Goal: Task Accomplishment & Management: Complete application form

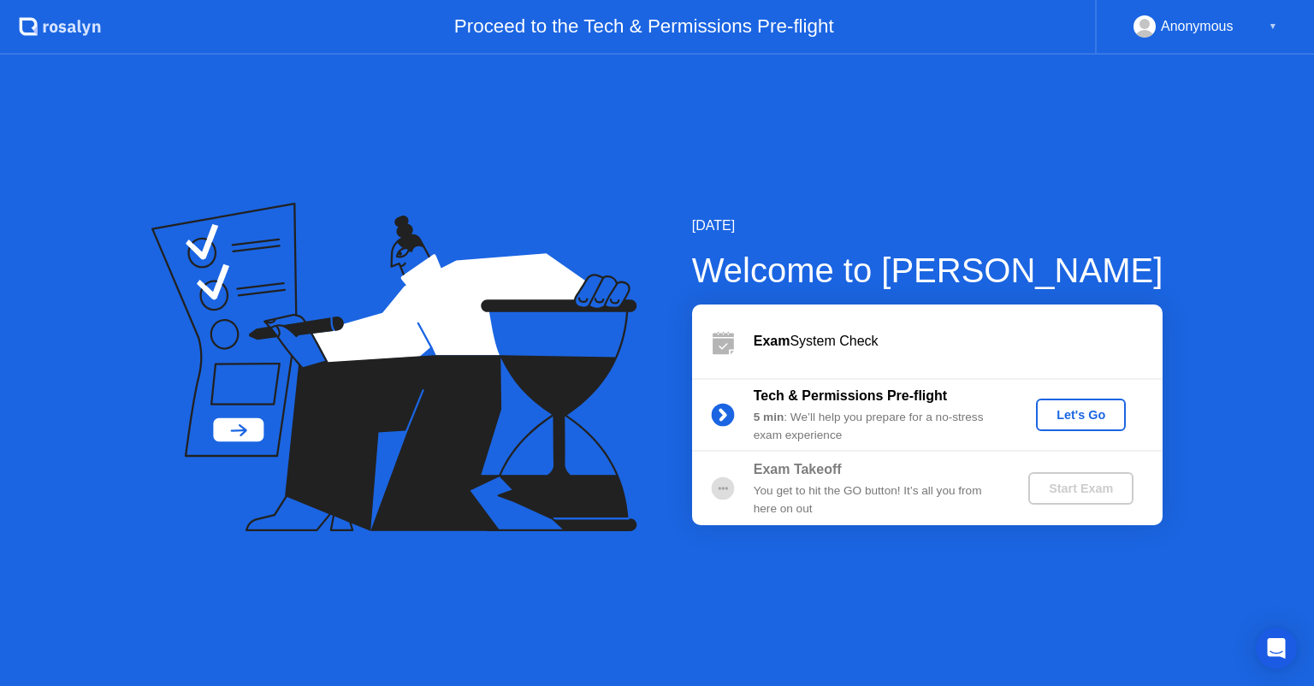
click at [782, 406] on div "Tech & Permissions Pre-flight 5 min : We’ll help you prepare for a no-stress ex…" at bounding box center [877, 415] width 246 height 58
click at [1057, 417] on div "Let's Go" at bounding box center [1081, 415] width 76 height 14
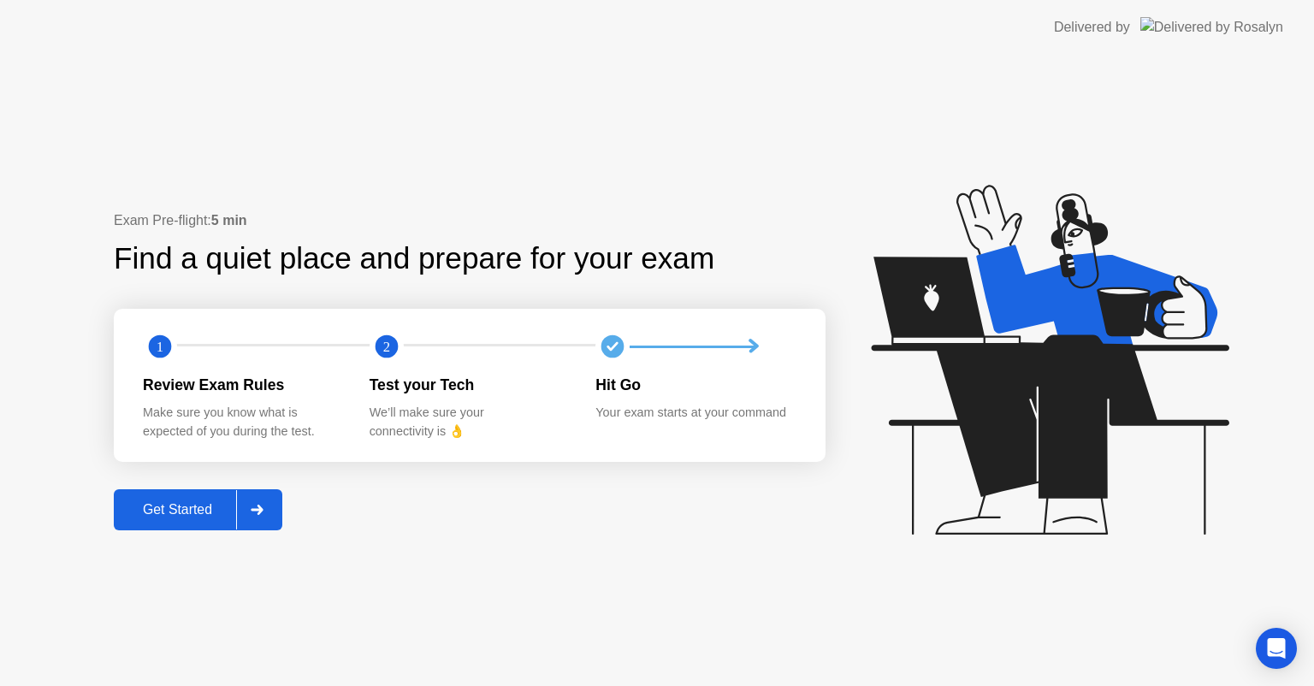
click at [205, 513] on div "Get Started" at bounding box center [177, 509] width 117 height 15
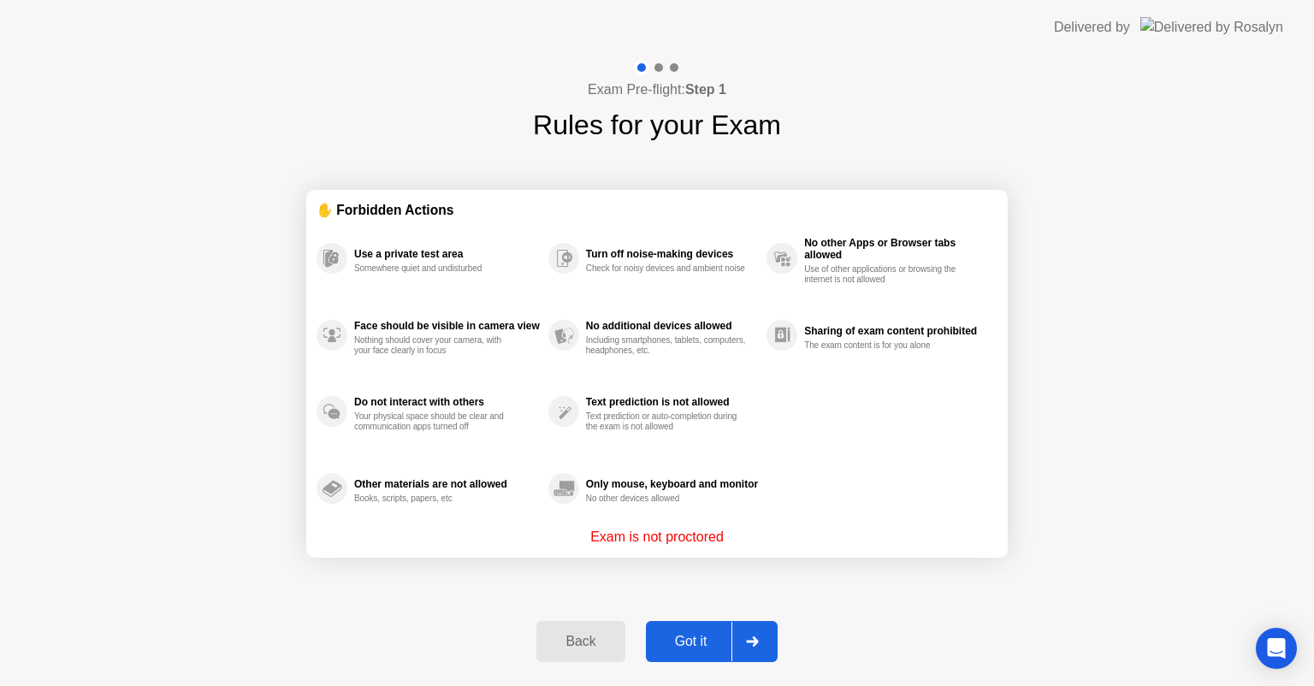
click at [676, 638] on div "Got it" at bounding box center [691, 641] width 80 height 15
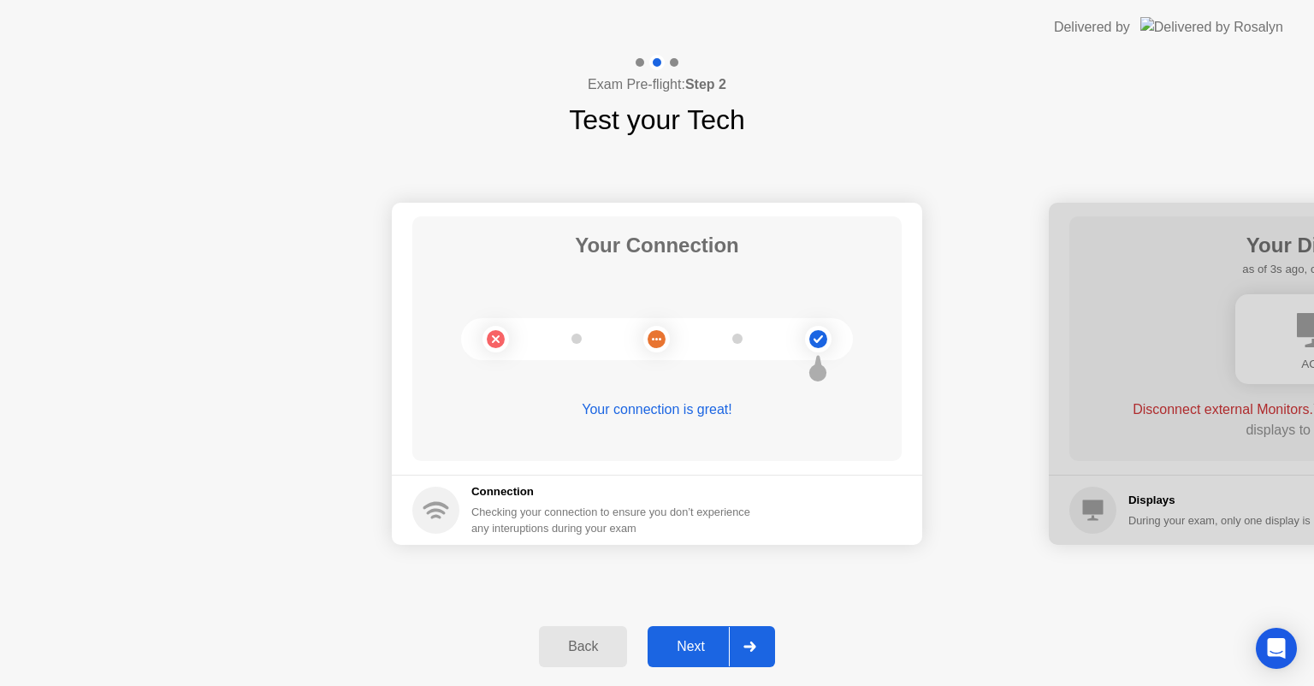
click at [677, 650] on div "Next" at bounding box center [691, 646] width 76 height 15
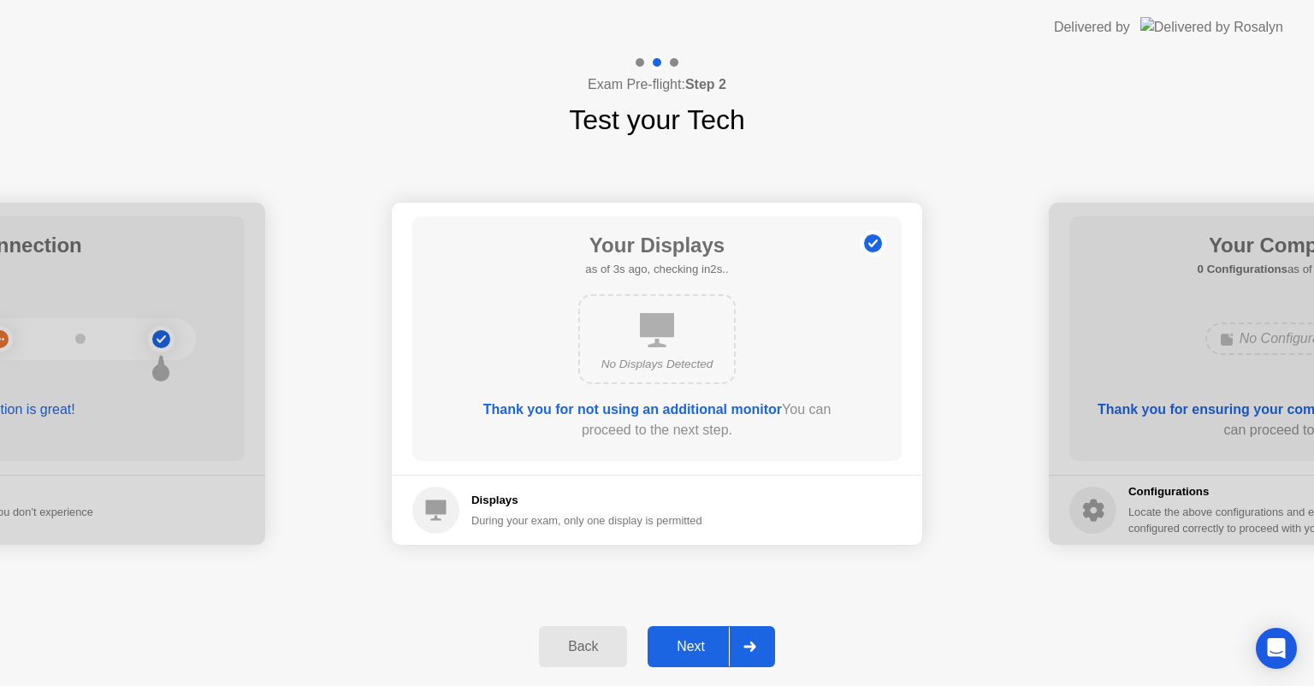
click at [691, 660] on button "Next" at bounding box center [711, 646] width 127 height 41
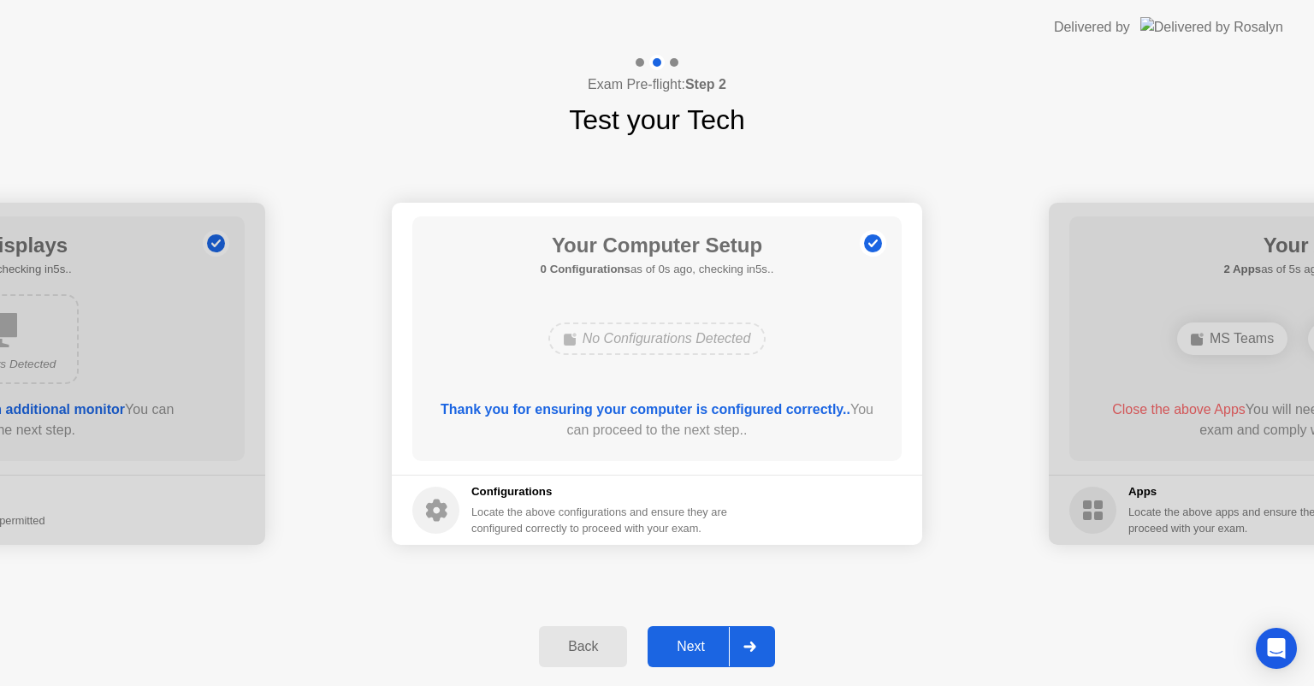
click at [691, 660] on button "Next" at bounding box center [711, 646] width 127 height 41
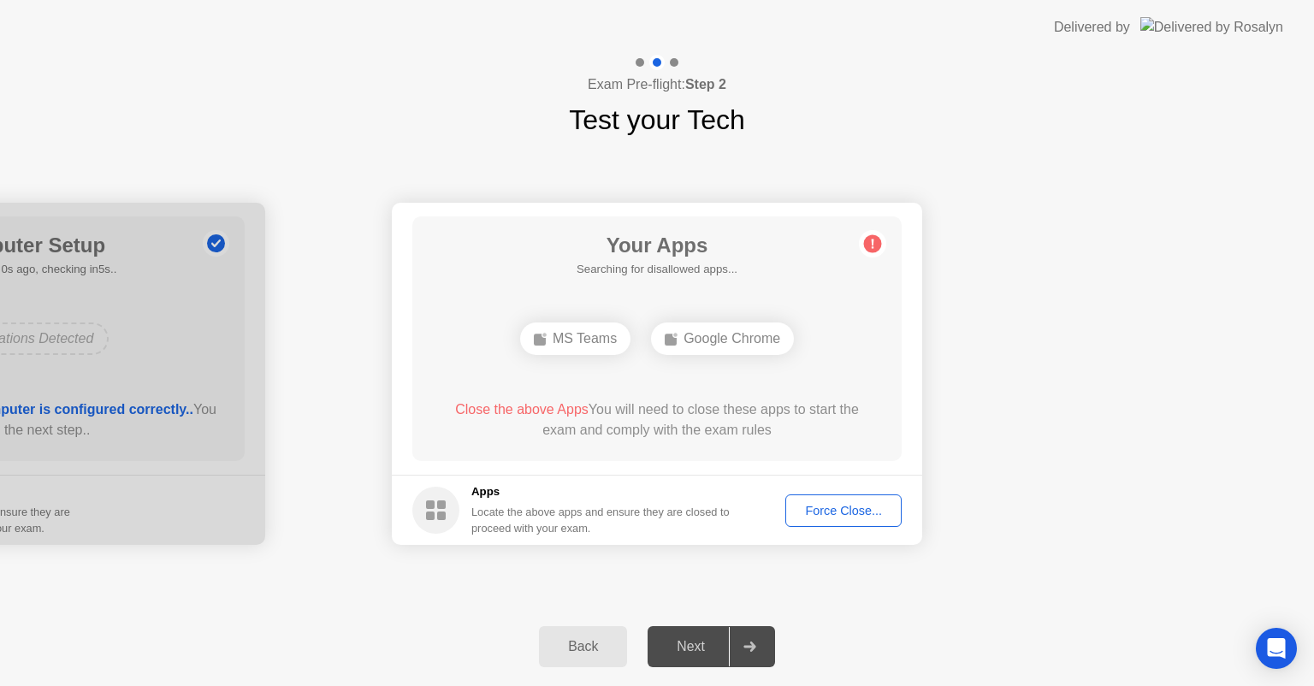
click at [656, 412] on div "Close the above Apps You will need to close these apps to start the exam and co…" at bounding box center [657, 419] width 441 height 41
click at [837, 514] on div "Force Close..." at bounding box center [843, 511] width 104 height 14
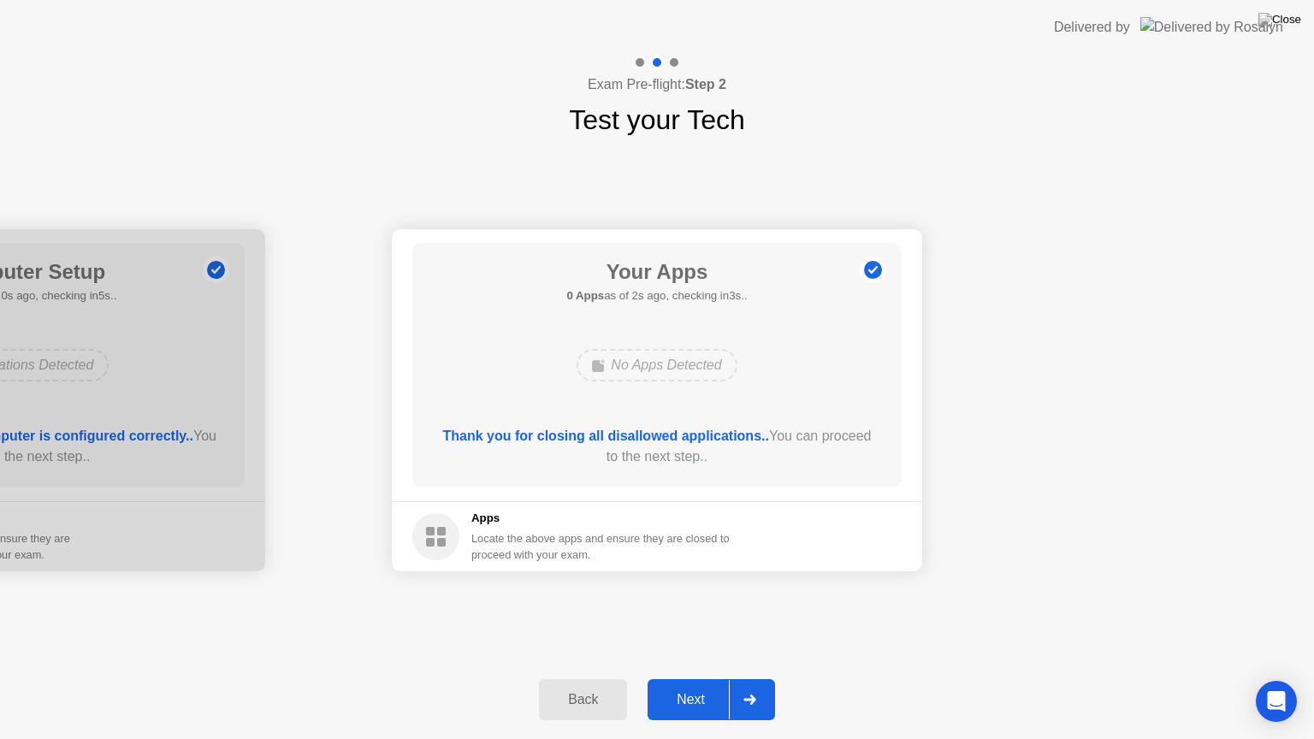
click at [688, 685] on div "Next" at bounding box center [691, 699] width 76 height 15
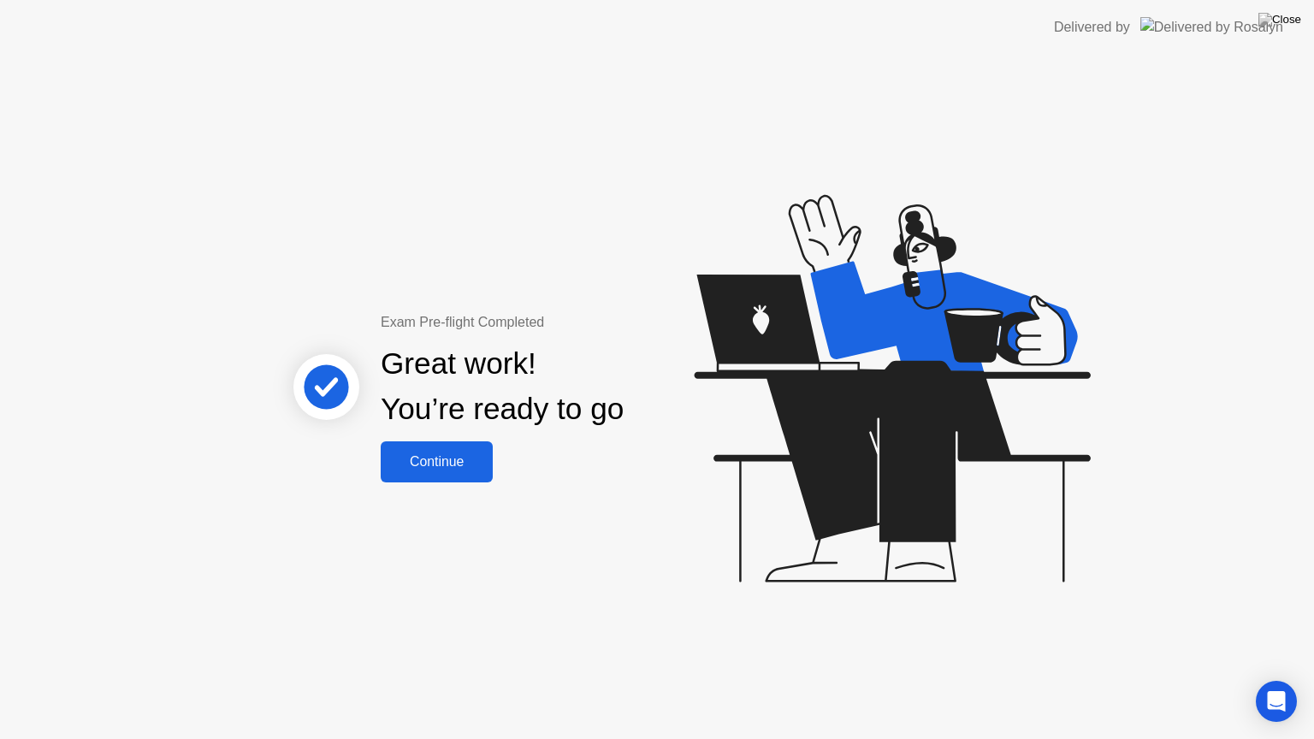
click at [434, 464] on div "Continue" at bounding box center [437, 461] width 102 height 15
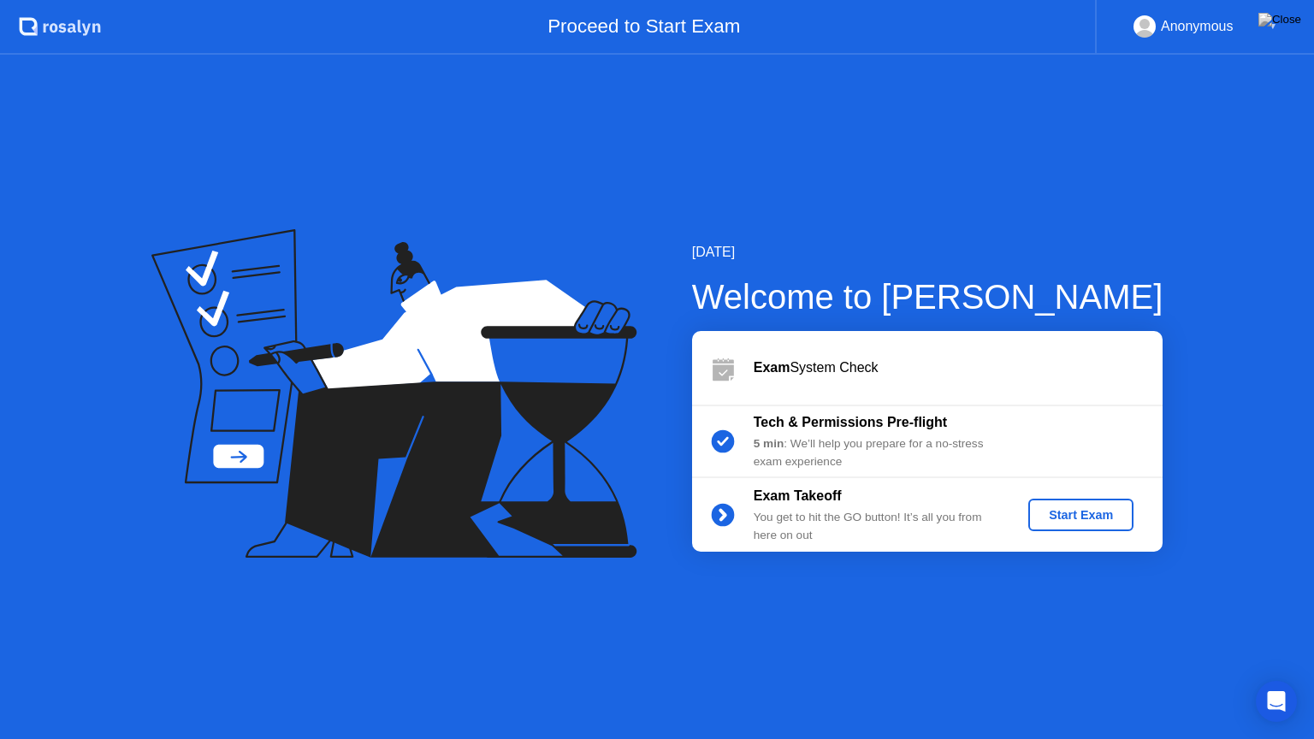
click at [1080, 521] on div "Start Exam" at bounding box center [1081, 515] width 92 height 14
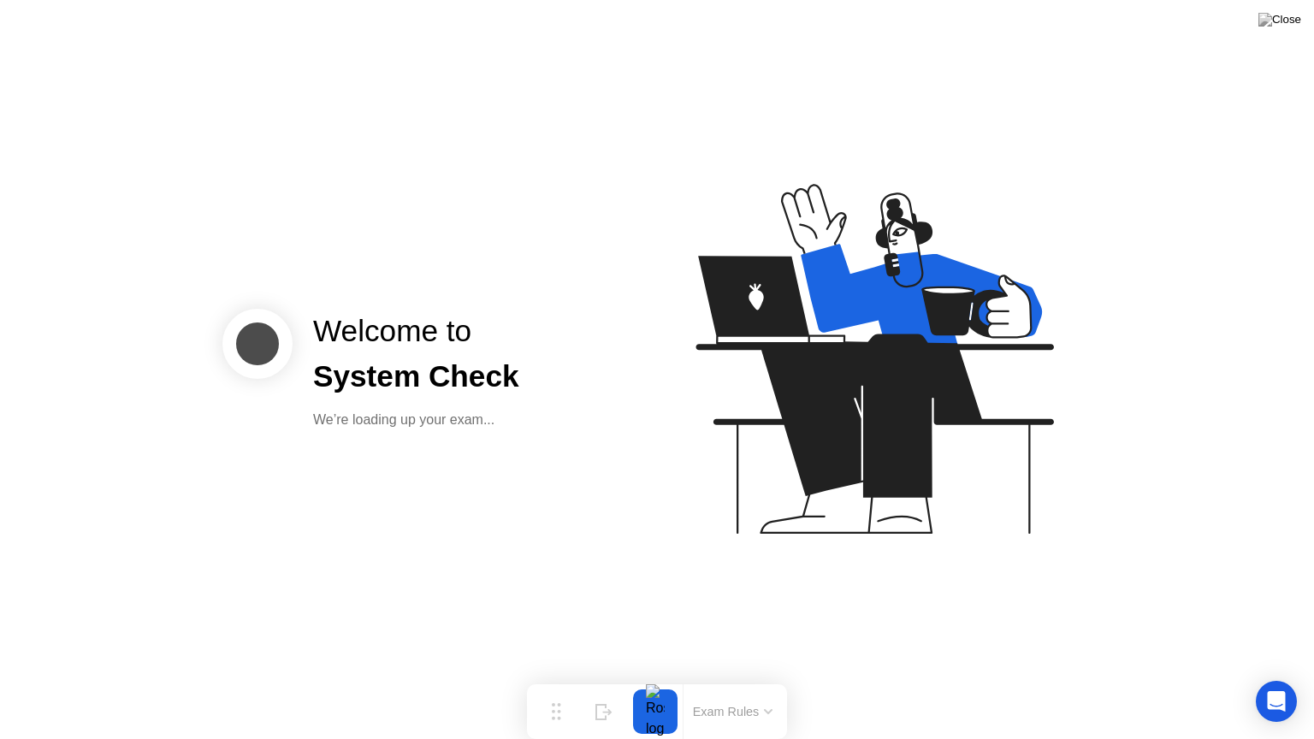
click at [640, 383] on div "Welcome to System Check We’re loading up your exam..." at bounding box center [436, 369] width 428 height 121
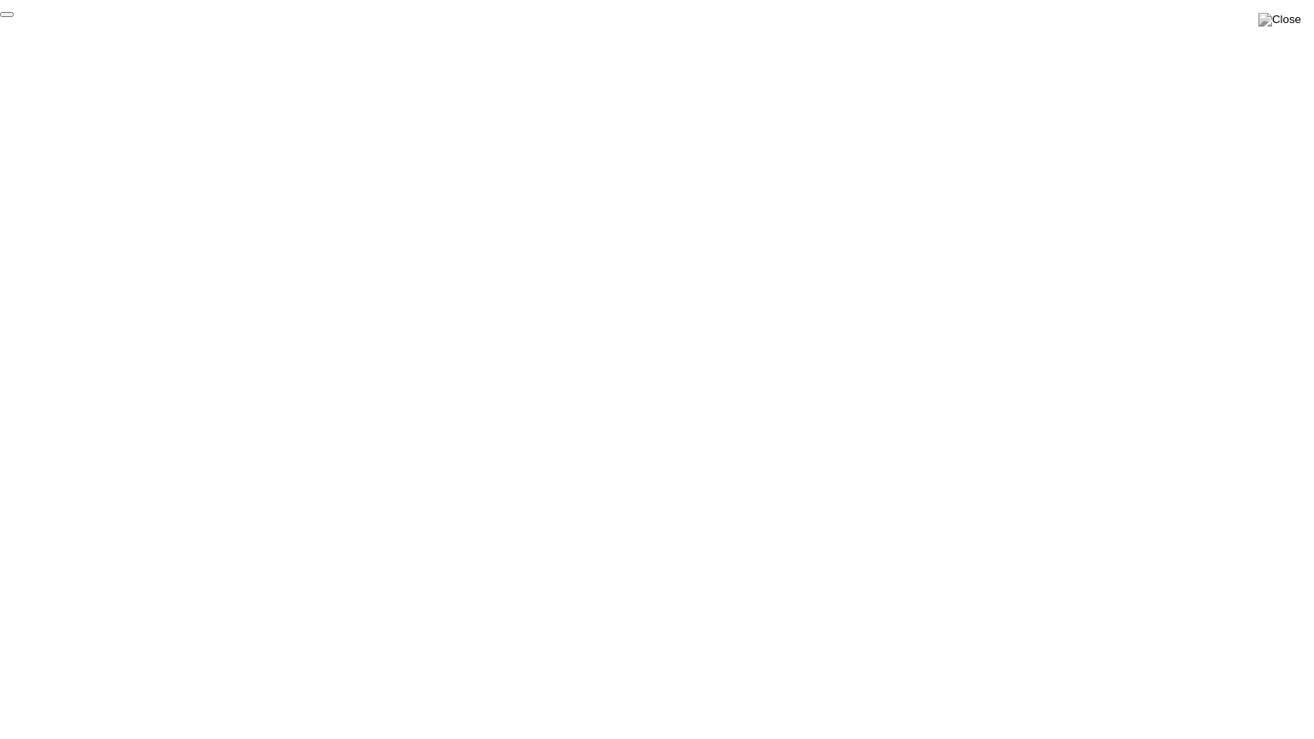
click div "End Proctoring Session"
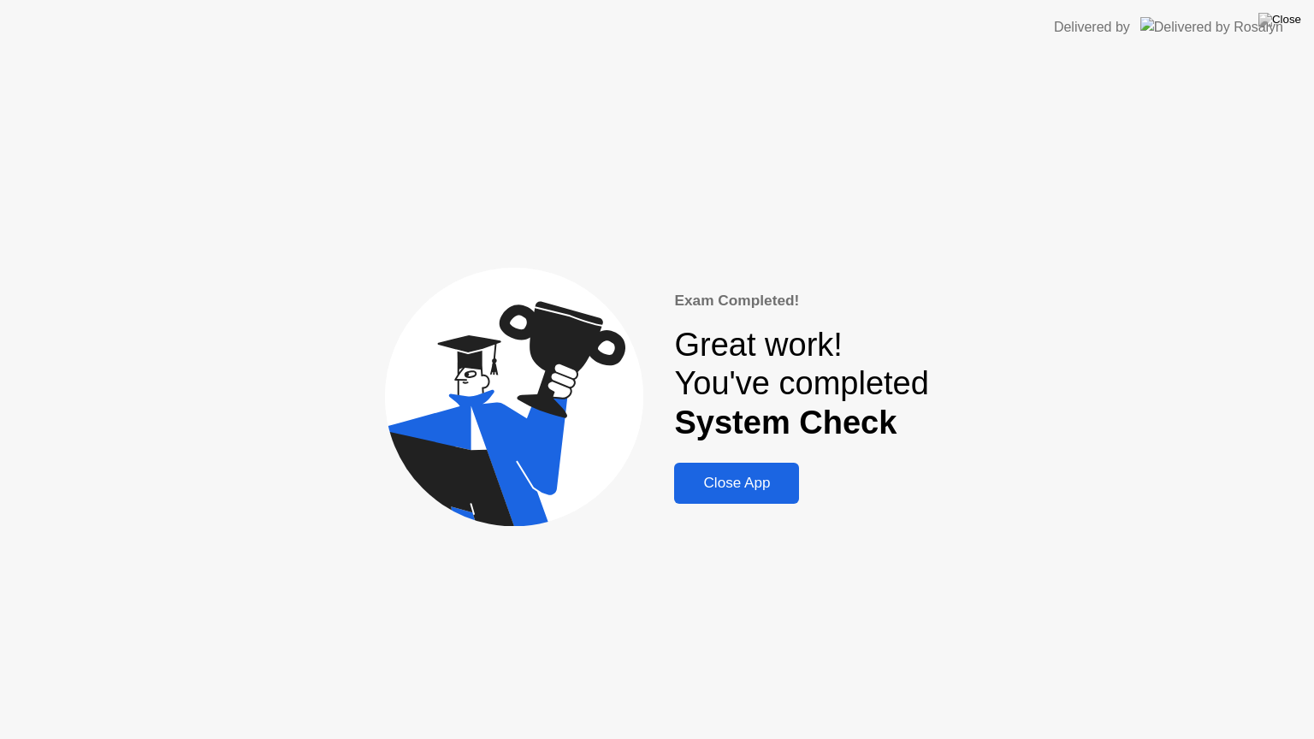
click at [742, 486] on div "Close App" at bounding box center [736, 483] width 115 height 17
